Goal: Obtain resource: Obtain resource

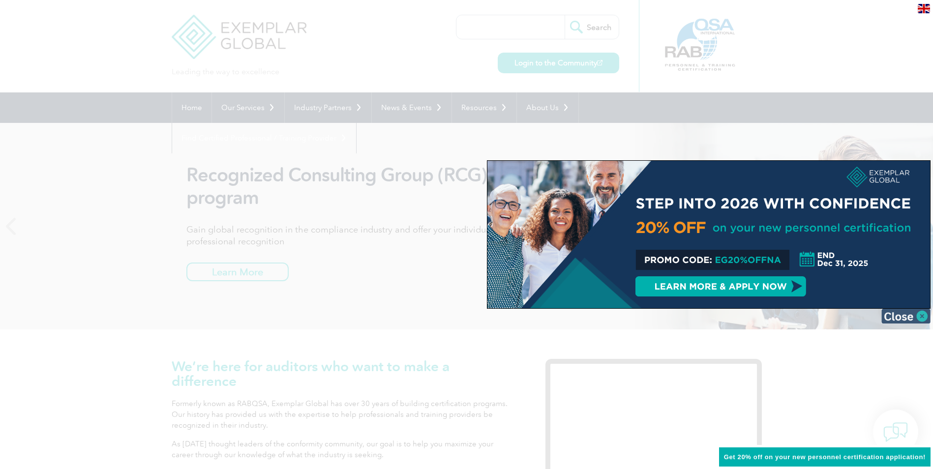
drag, startPoint x: 921, startPoint y: 318, endPoint x: 914, endPoint y: 315, distance: 7.9
click at [920, 318] on img at bounding box center [905, 316] width 49 height 15
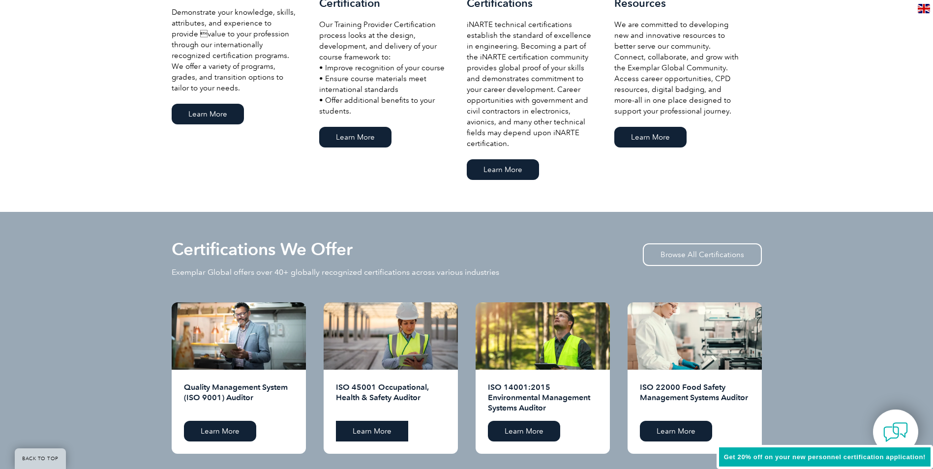
scroll to position [737, 0]
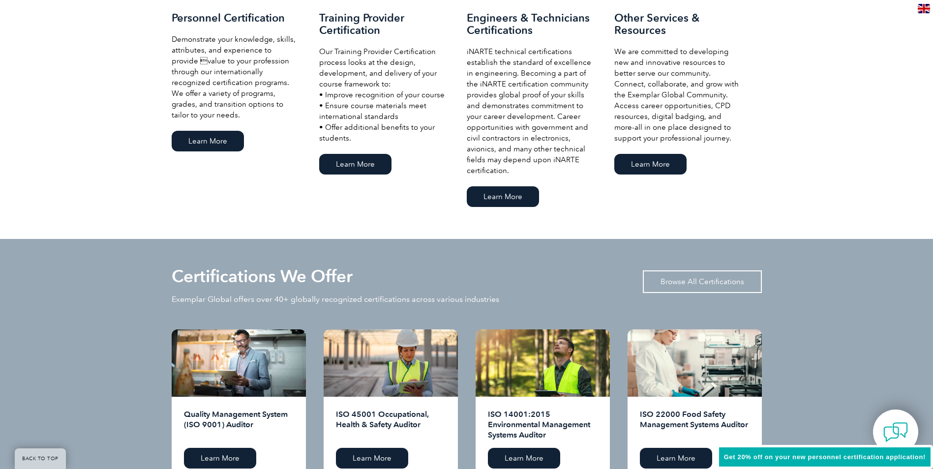
click at [666, 277] on link "Browse All Certifications" at bounding box center [702, 281] width 119 height 23
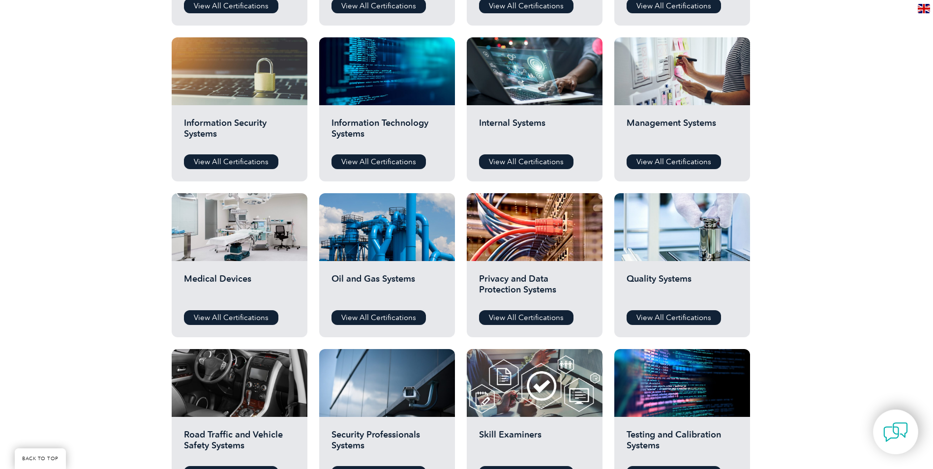
scroll to position [492, 0]
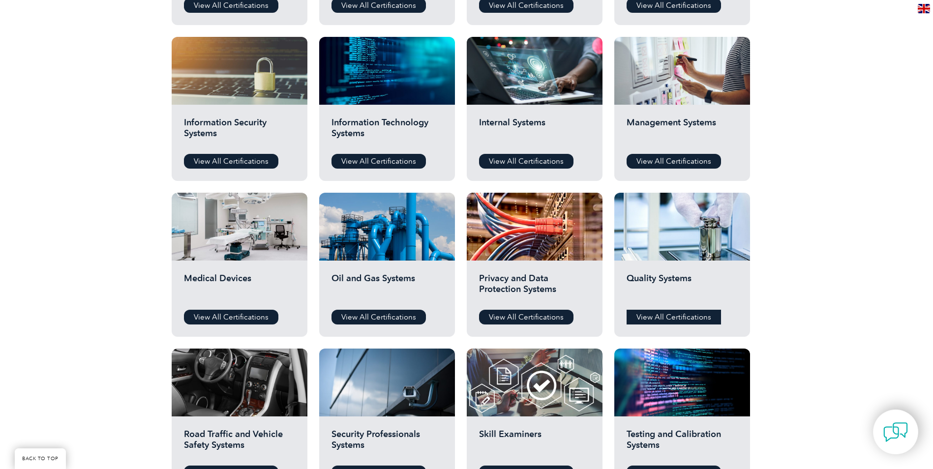
click at [658, 318] on link "View All Certifications" at bounding box center [673, 317] width 94 height 15
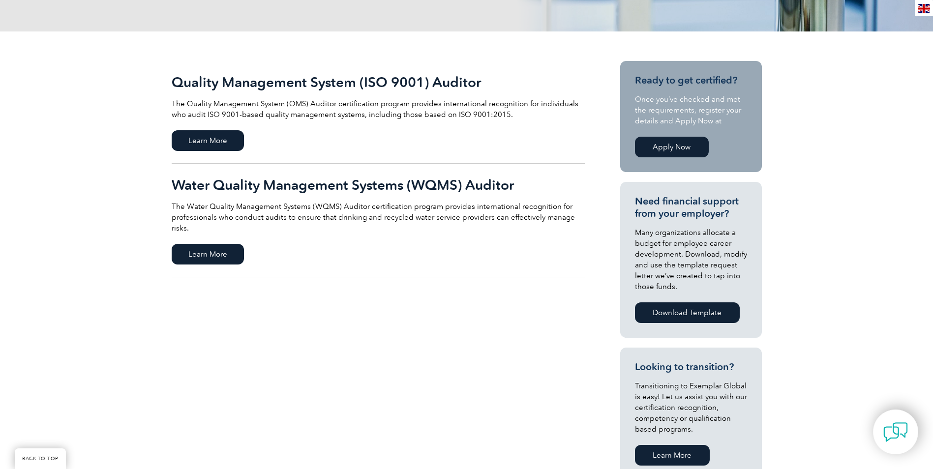
scroll to position [197, 0]
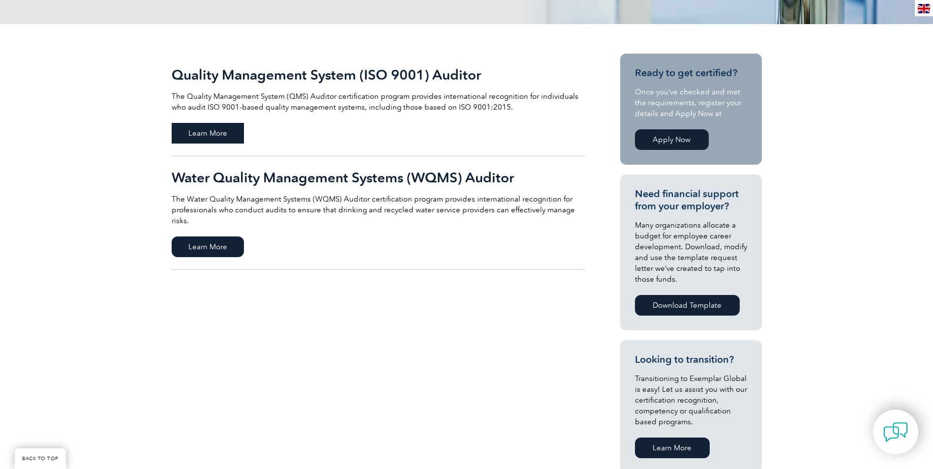
click at [207, 132] on span "Learn More" at bounding box center [208, 133] width 72 height 21
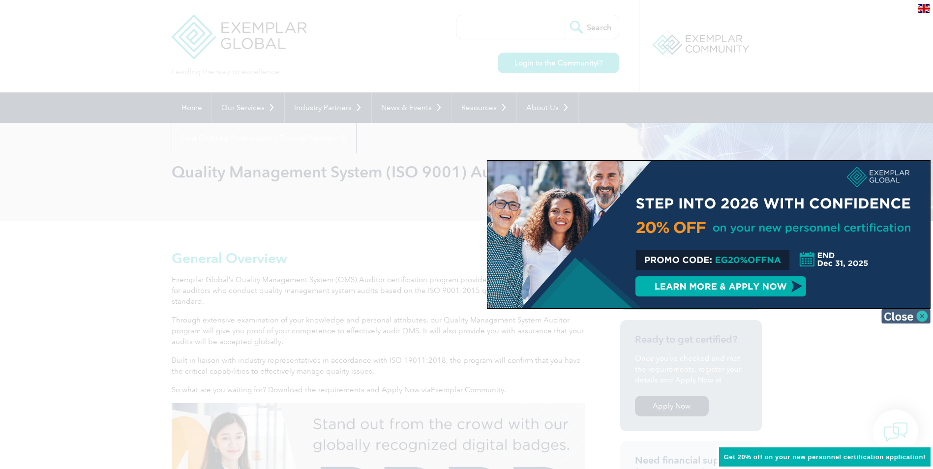
click at [908, 313] on img at bounding box center [905, 316] width 49 height 15
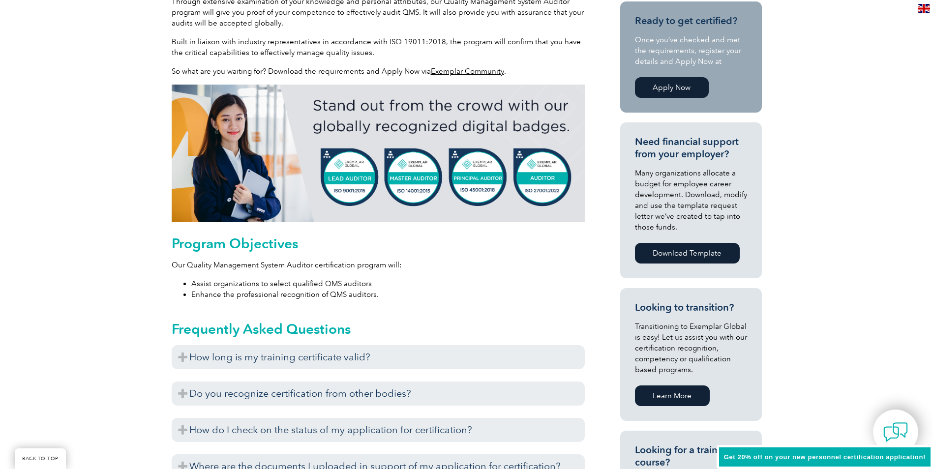
scroll to position [344, 0]
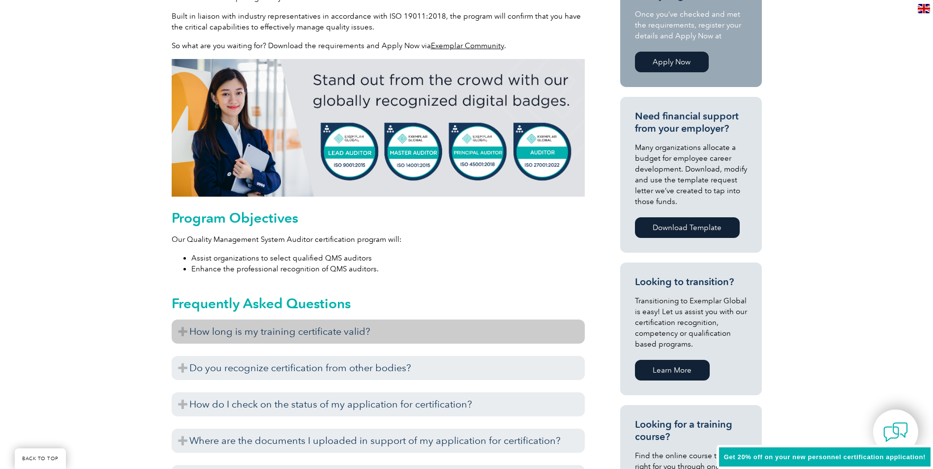
click at [178, 330] on h3 "How long is my training certificate valid?" at bounding box center [378, 332] width 413 height 24
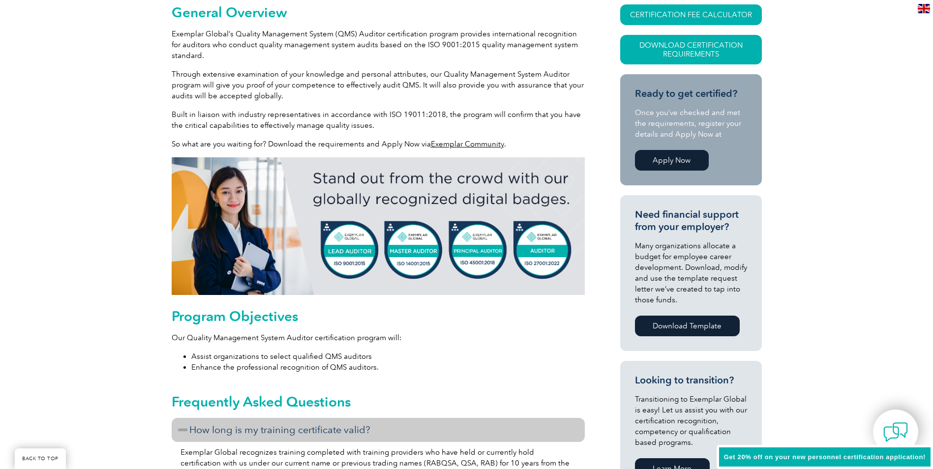
scroll to position [0, 0]
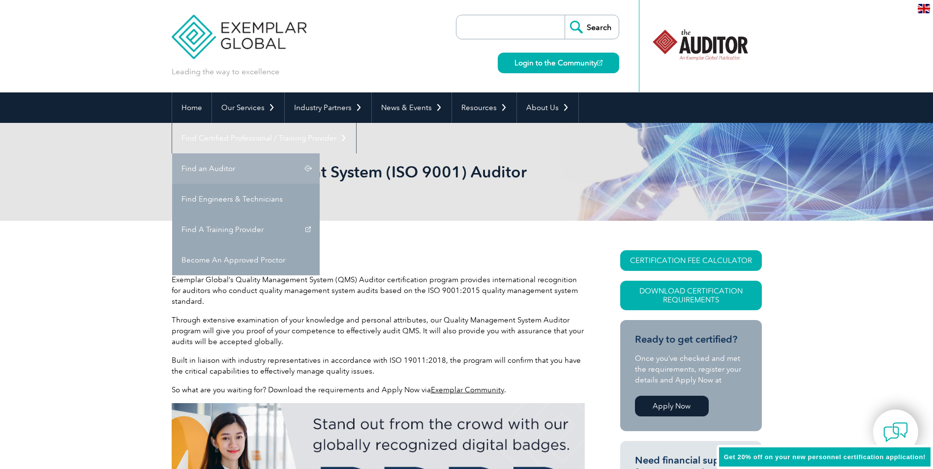
click at [320, 153] on link "Find an Auditor" at bounding box center [245, 168] width 147 height 30
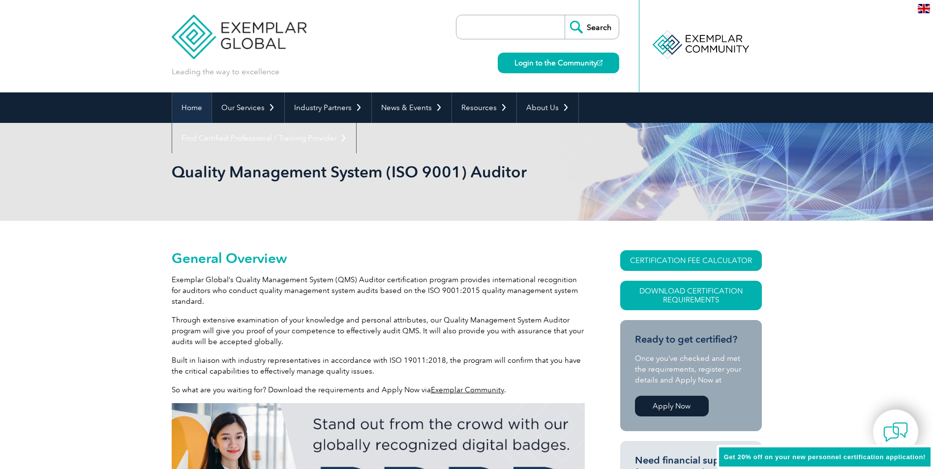
click at [192, 105] on link "Home" at bounding box center [191, 107] width 39 height 30
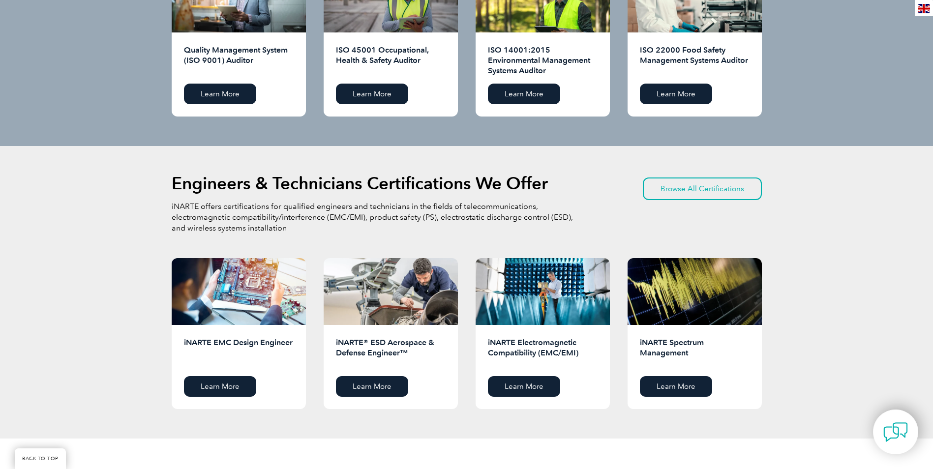
scroll to position [1032, 0]
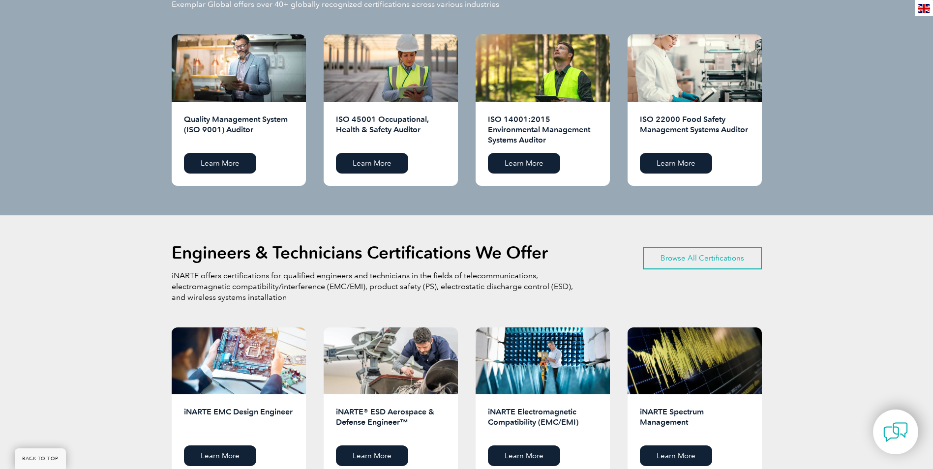
click at [711, 258] on link "Browse All Certifications" at bounding box center [702, 258] width 119 height 23
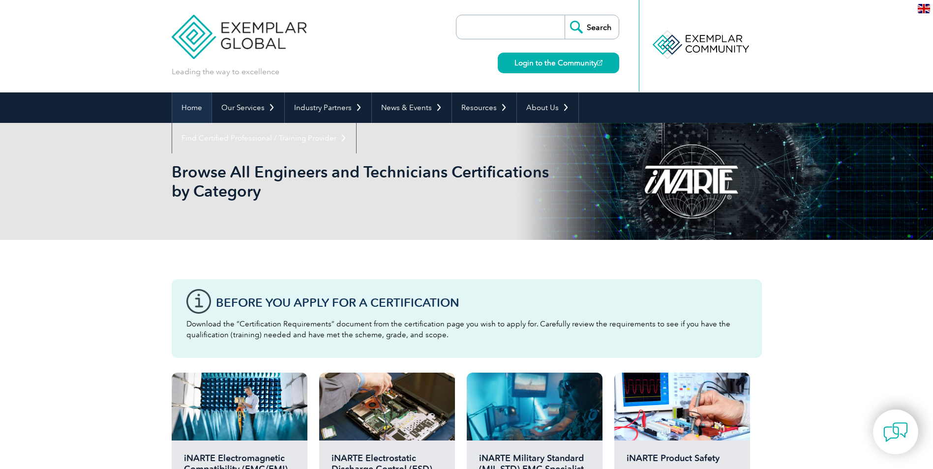
click at [194, 107] on link "Home" at bounding box center [191, 107] width 39 height 30
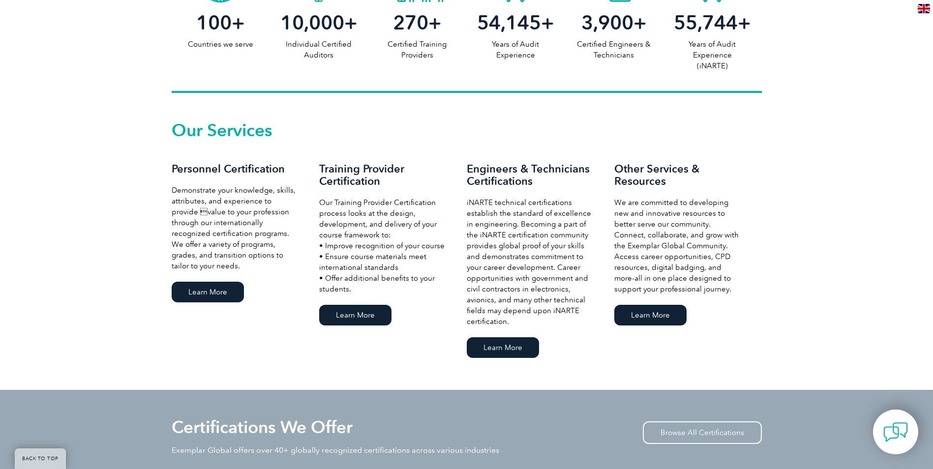
scroll to position [590, 0]
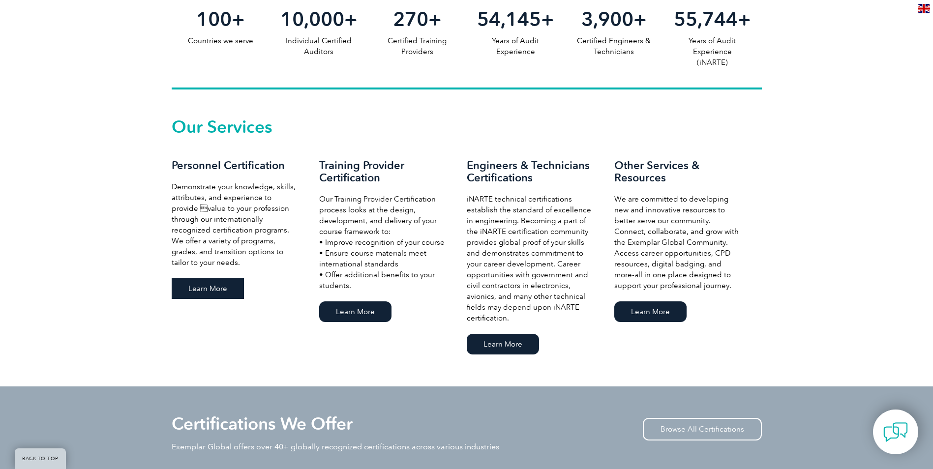
click at [202, 291] on link "Learn More" at bounding box center [208, 288] width 72 height 21
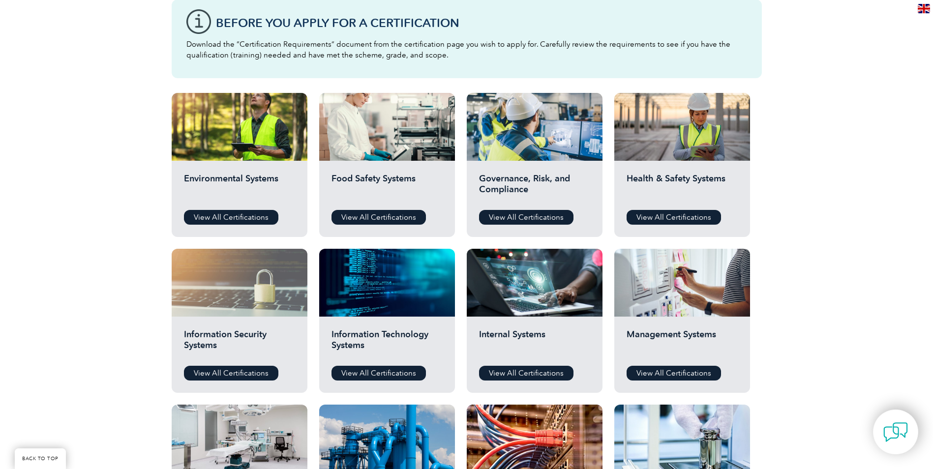
scroll to position [263, 0]
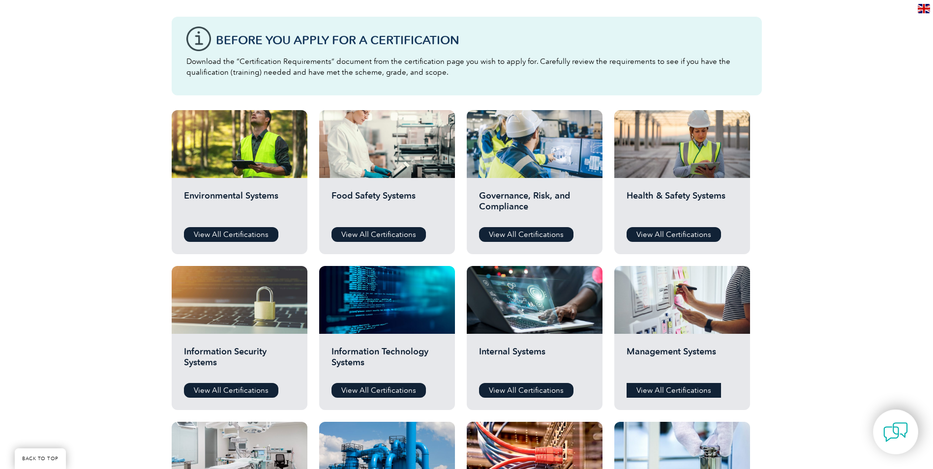
click at [660, 391] on link "View All Certifications" at bounding box center [673, 390] width 94 height 15
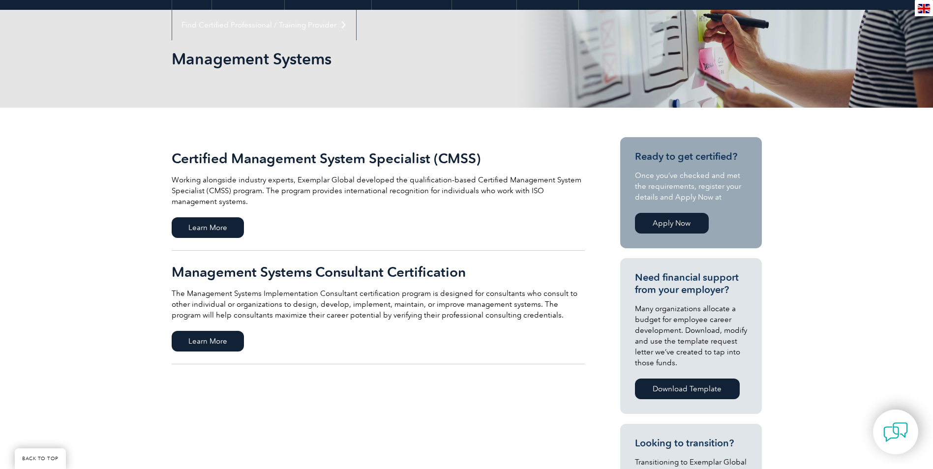
scroll to position [98, 0]
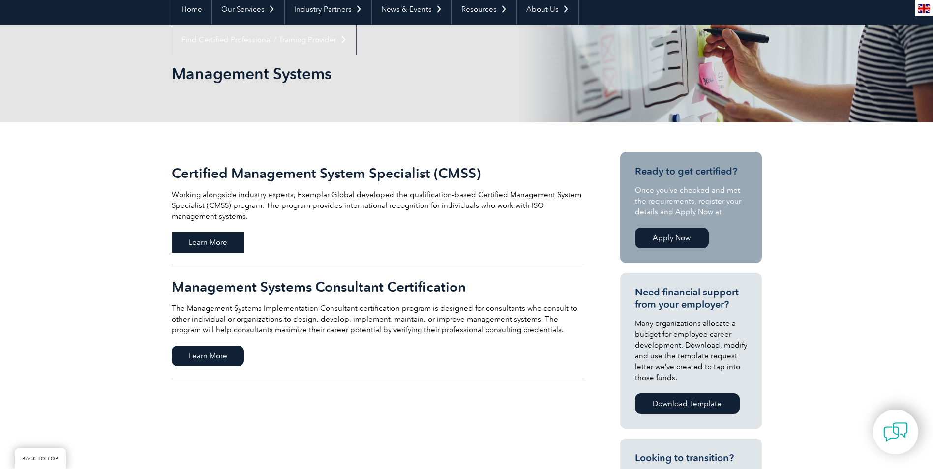
click at [206, 245] on span "Learn More" at bounding box center [208, 242] width 72 height 21
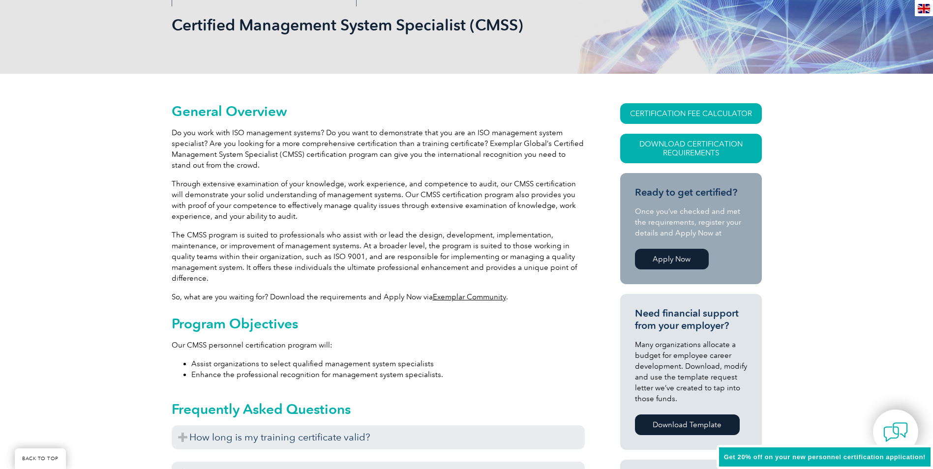
scroll to position [147, 0]
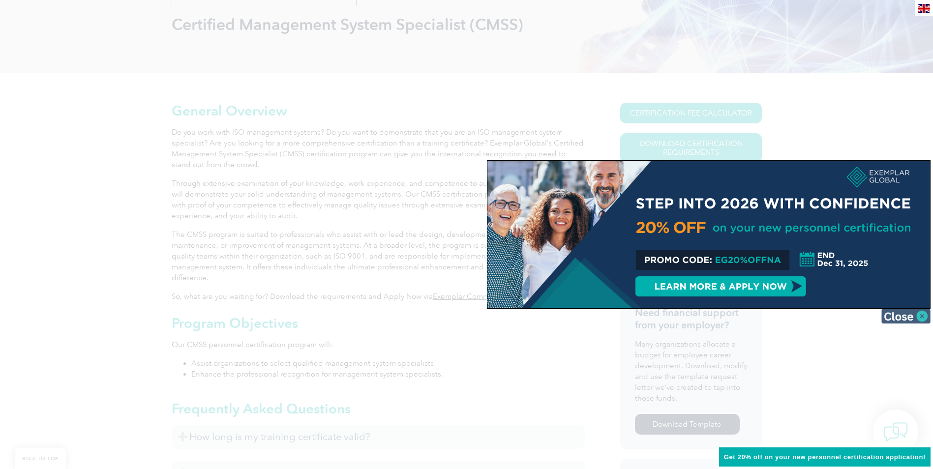
click at [898, 315] on img at bounding box center [905, 316] width 49 height 15
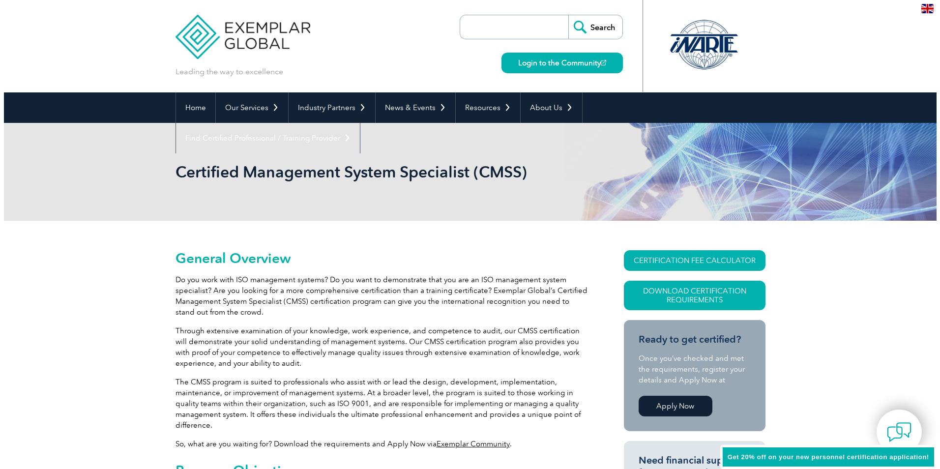
scroll to position [49, 0]
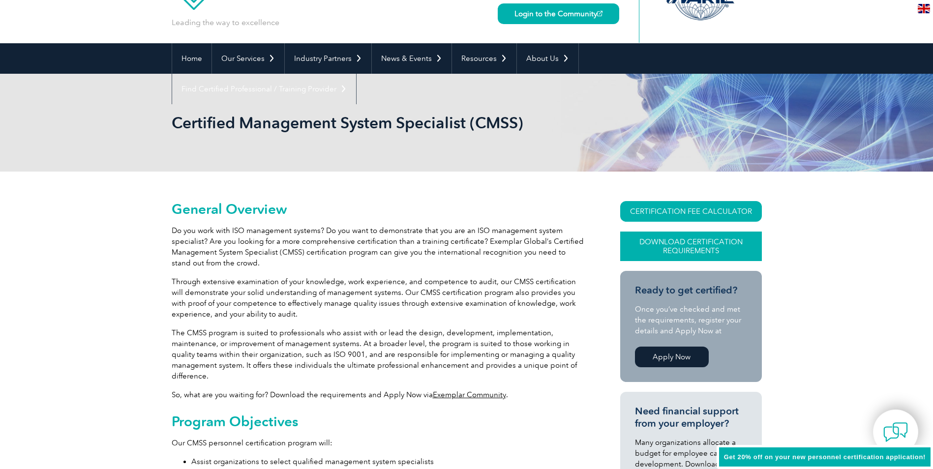
click at [667, 246] on link "Download Certification Requirements" at bounding box center [691, 246] width 142 height 29
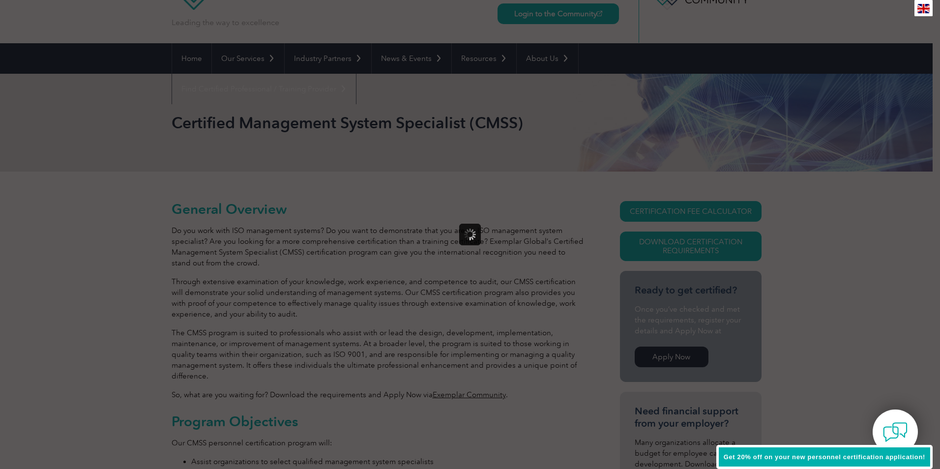
scroll to position [0, 0]
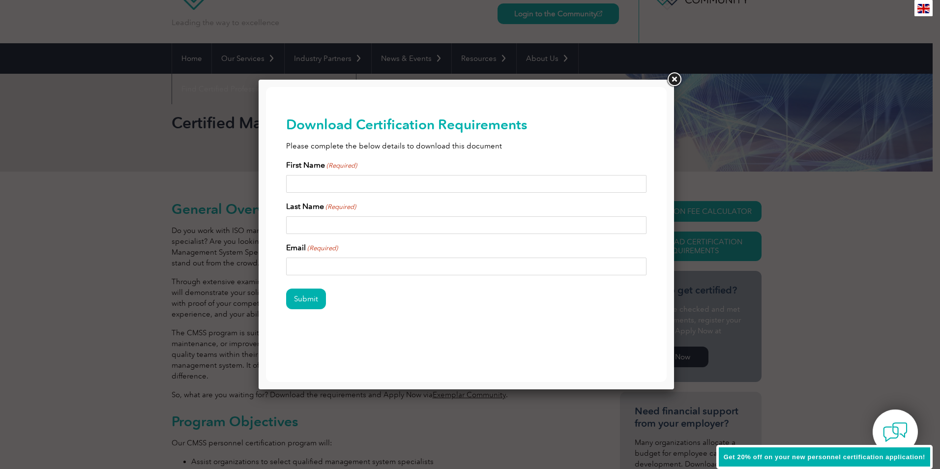
click at [324, 183] on input "First Name (Required)" at bounding box center [466, 184] width 361 height 18
type input "Beau"
type input "Broadbent"
type input "beau.broadbent@meinhardtgroup.com"
click at [304, 301] on input "Submit" at bounding box center [306, 299] width 40 height 21
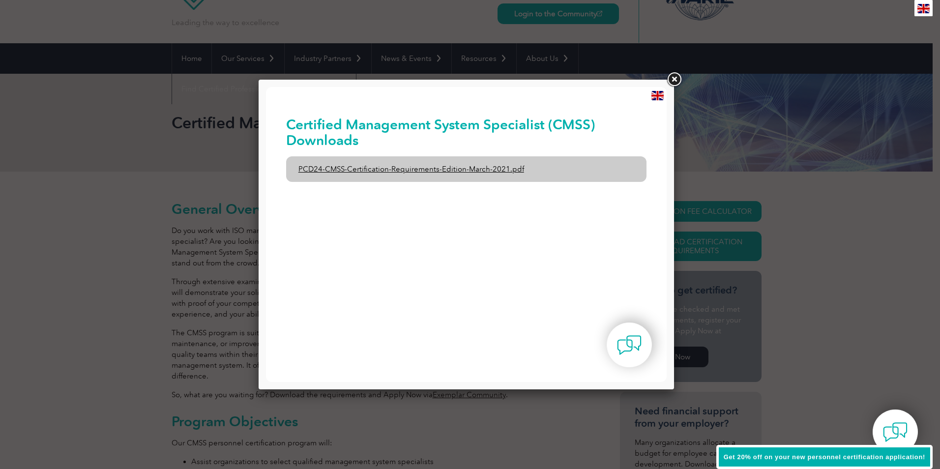
click at [378, 169] on link "PCD24-CMSS-Certification-Requirements-Edition-March-2021.pdf" at bounding box center [466, 169] width 361 height 26
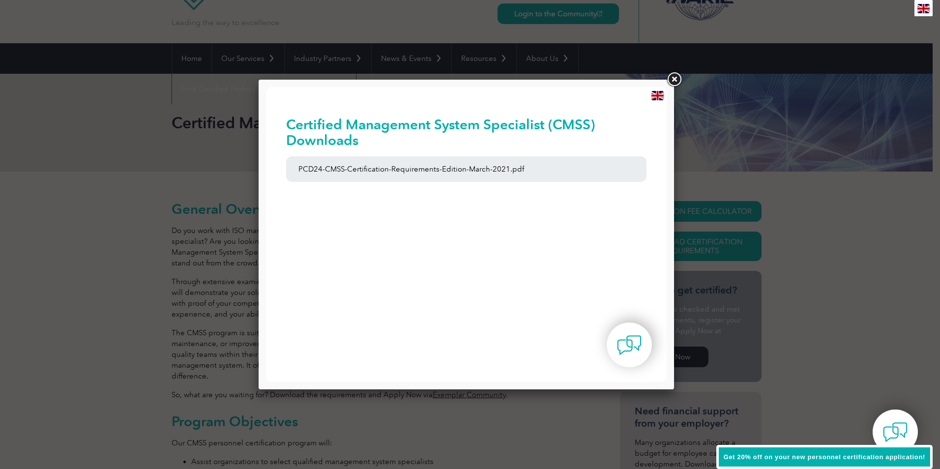
click at [675, 79] on link at bounding box center [674, 80] width 18 height 18
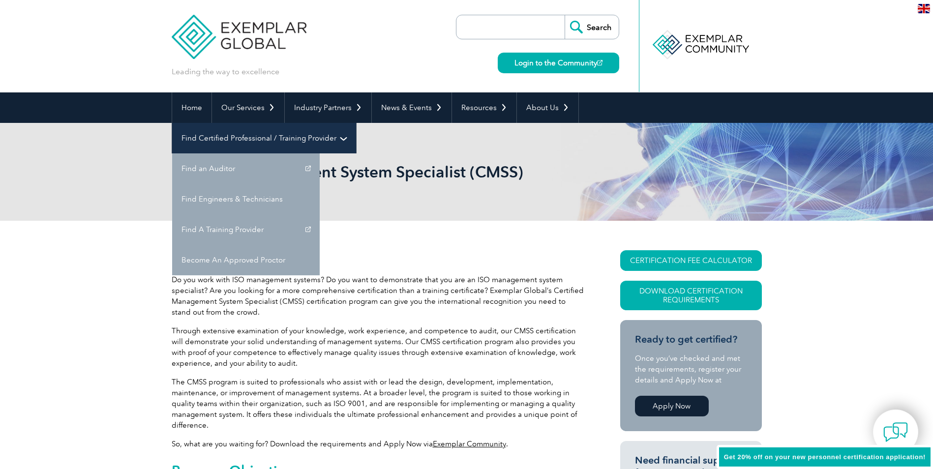
click at [356, 123] on link "Find Certified Professional / Training Provider" at bounding box center [264, 138] width 184 height 30
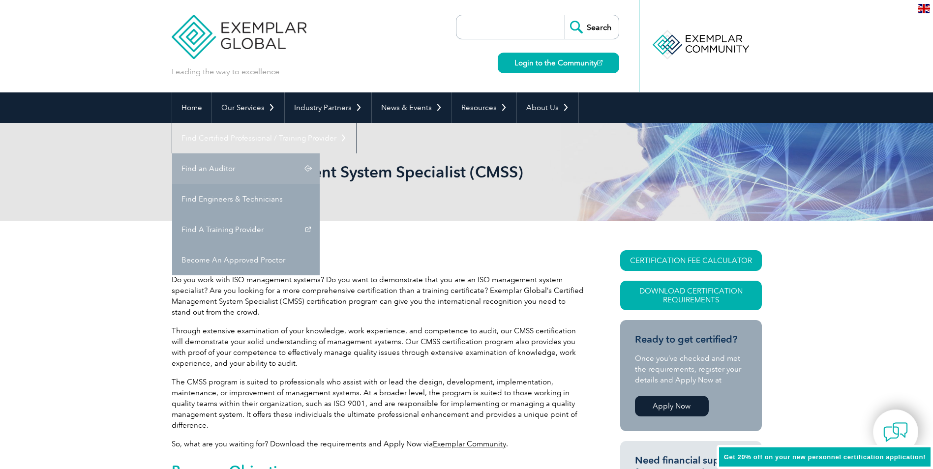
click at [320, 153] on link "Find an Auditor" at bounding box center [245, 168] width 147 height 30
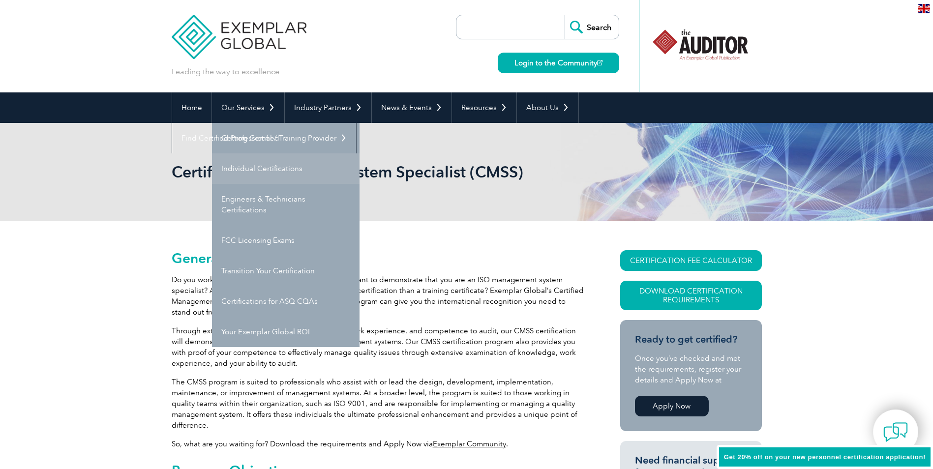
click at [255, 169] on link "Individual Certifications" at bounding box center [285, 168] width 147 height 30
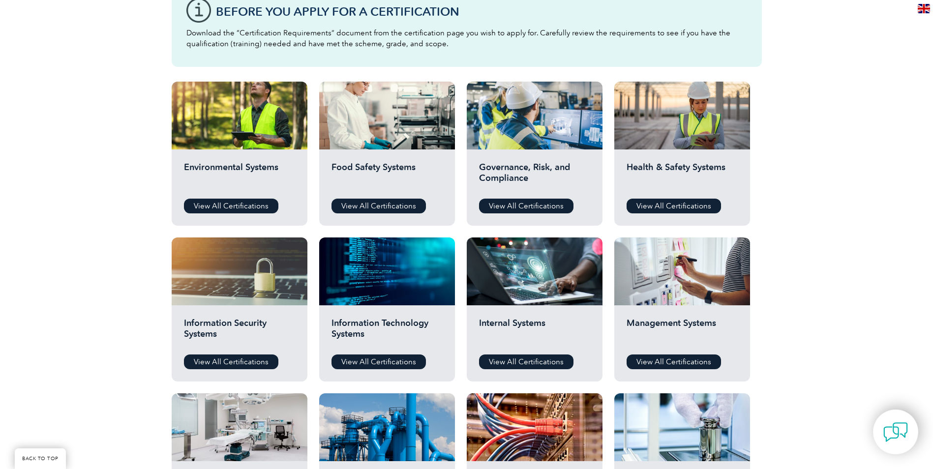
scroll to position [295, 0]
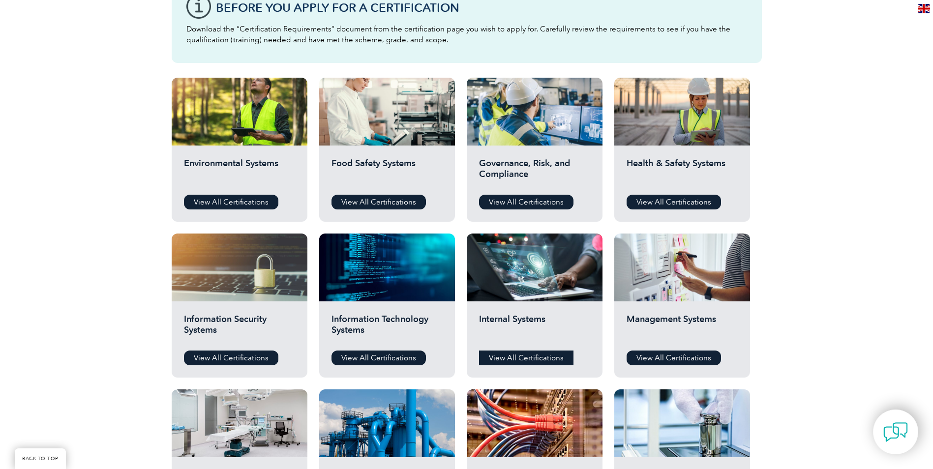
click at [511, 359] on link "View All Certifications" at bounding box center [526, 358] width 94 height 15
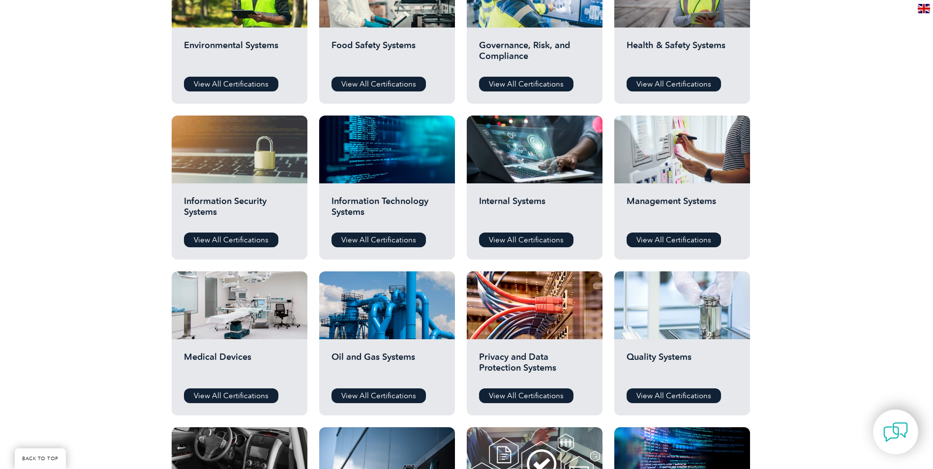
scroll to position [442, 0]
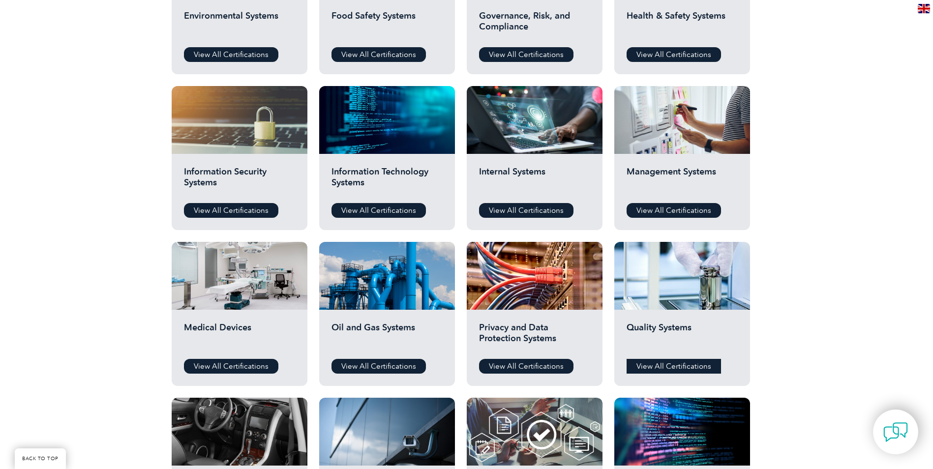
click at [661, 366] on link "View All Certifications" at bounding box center [673, 366] width 94 height 15
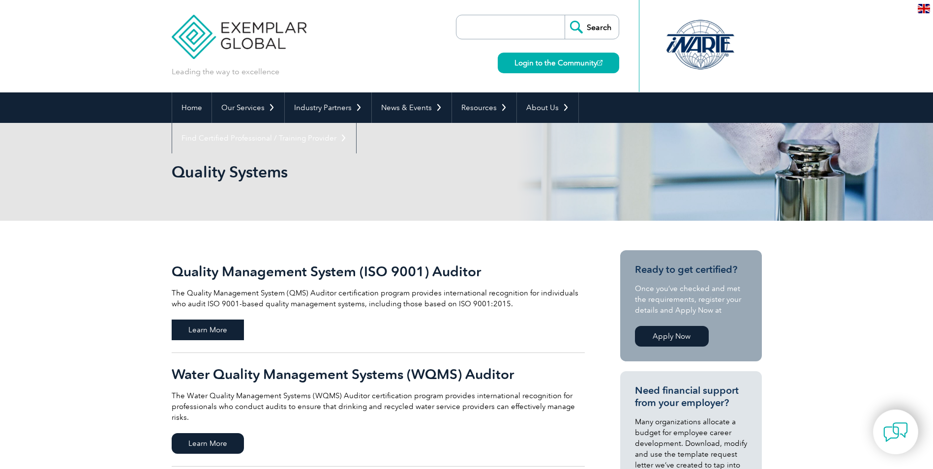
click at [195, 330] on span "Learn More" at bounding box center [208, 330] width 72 height 21
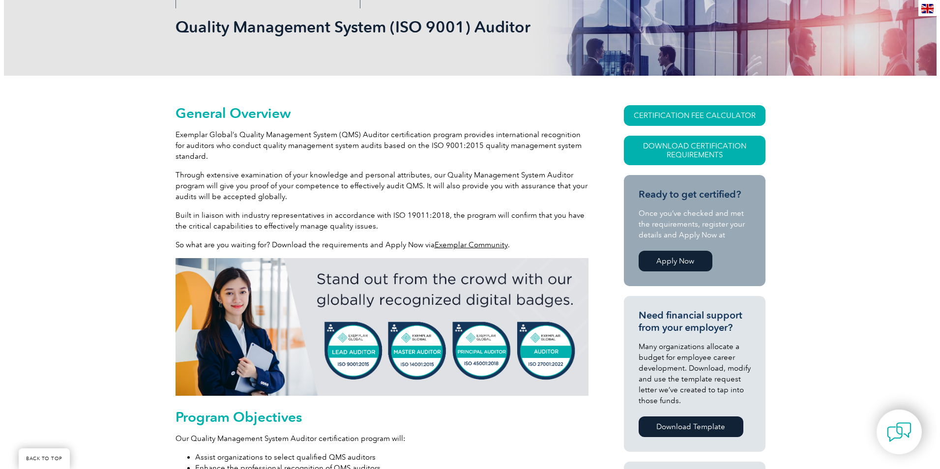
scroll to position [107, 0]
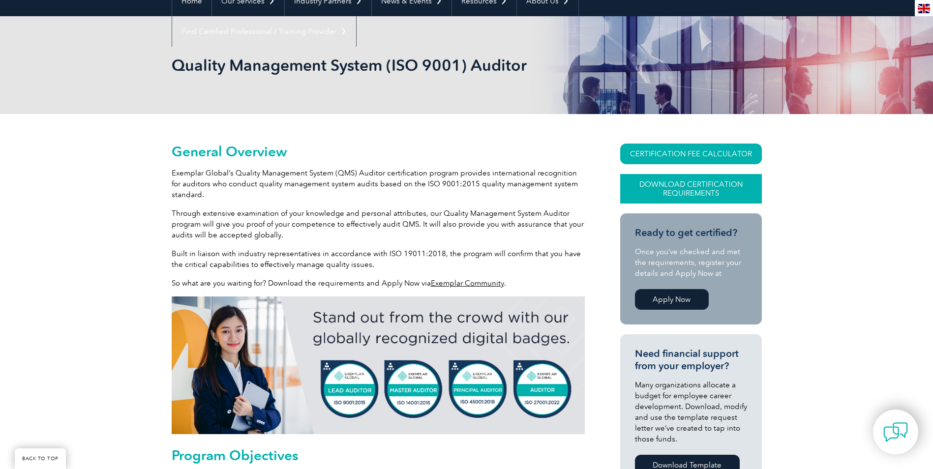
click at [678, 189] on link "Download Certification Requirements" at bounding box center [691, 188] width 142 height 29
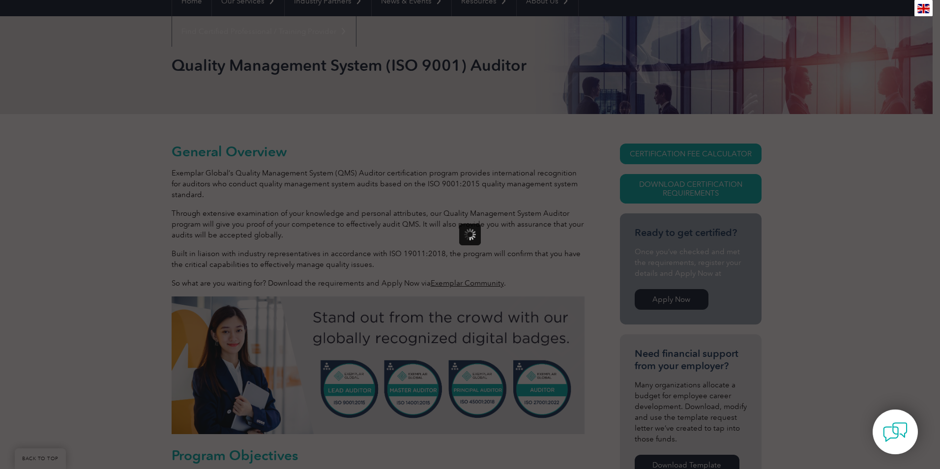
scroll to position [0, 0]
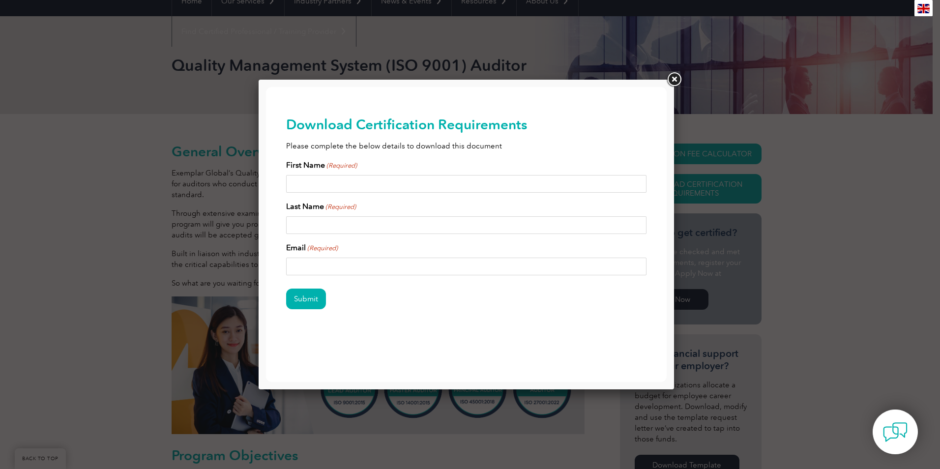
click at [309, 188] on input "First Name (Required)" at bounding box center [466, 184] width 361 height 18
type input "Beau"
type input "[PERSON_NAME]"
type input "[EMAIL_ADDRESS][PERSON_NAME][DOMAIN_NAME]"
click at [304, 295] on input "Submit" at bounding box center [306, 299] width 40 height 21
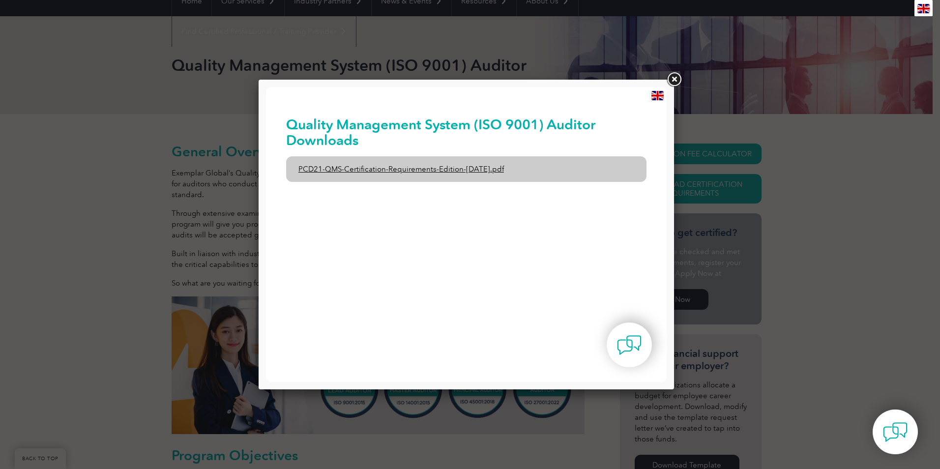
click at [367, 165] on link "PCD21-QMS-Certification-Requirements-Edition-[DATE].pdf" at bounding box center [466, 169] width 361 height 26
